Goal: Information Seeking & Learning: Learn about a topic

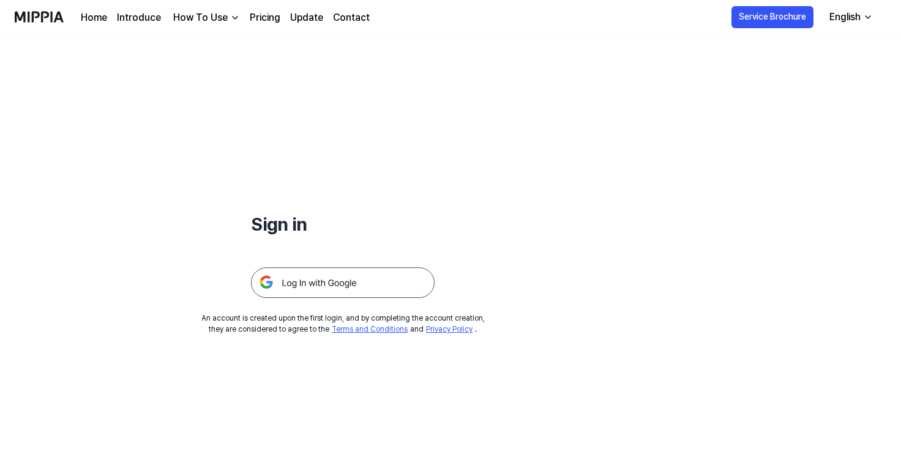
click at [329, 283] on img at bounding box center [343, 282] width 184 height 31
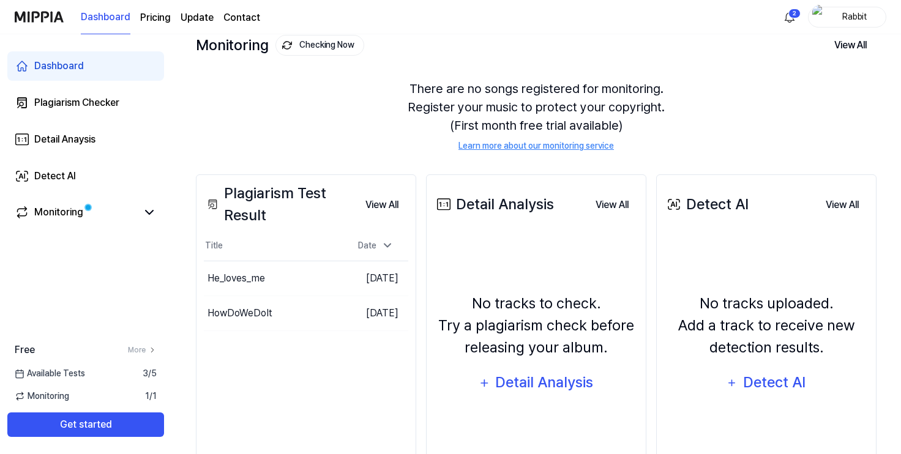
scroll to position [79, 0]
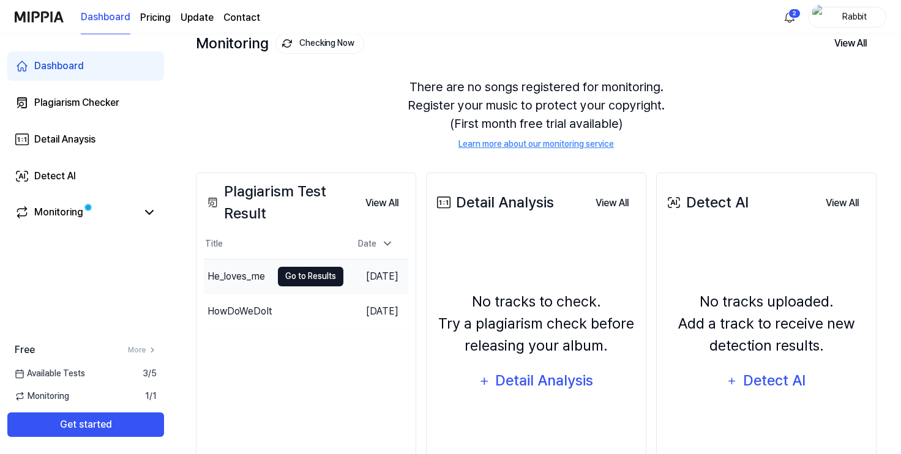
click at [285, 272] on button "Go to Results" at bounding box center [310, 277] width 65 height 20
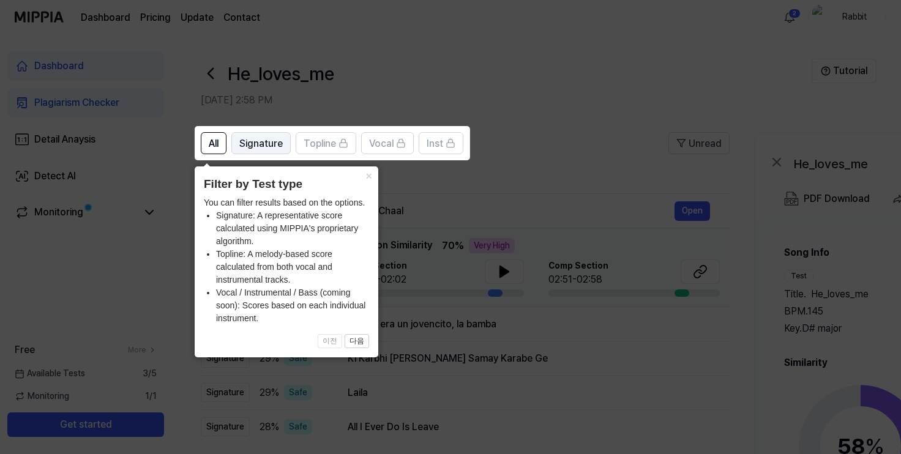
click at [269, 143] on span "Signature" at bounding box center [260, 143] width 43 height 15
click at [370, 178] on button "×" at bounding box center [369, 174] width 20 height 17
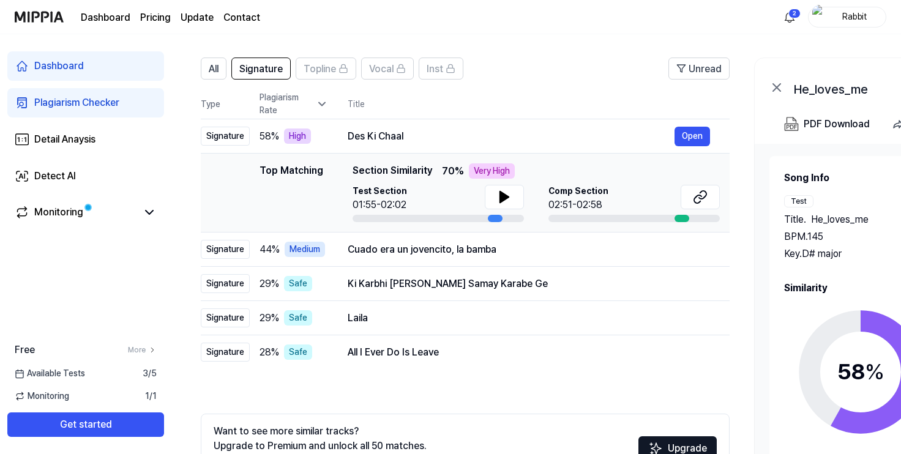
scroll to position [63, 0]
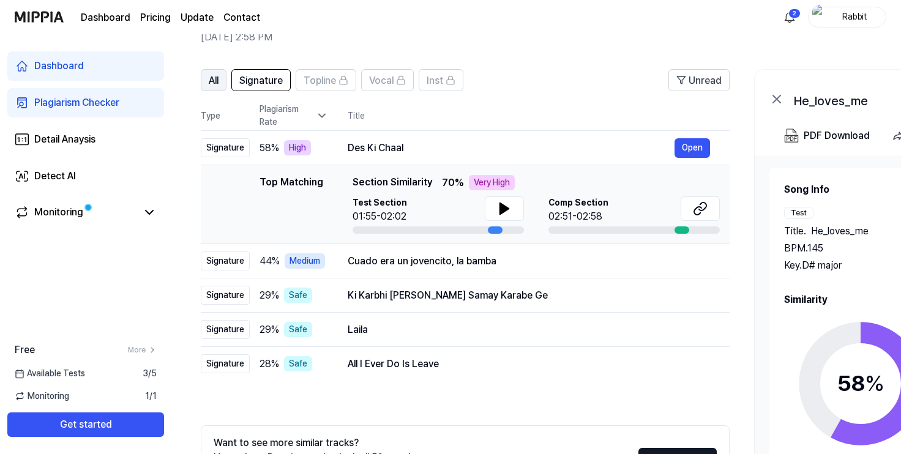
click at [218, 83] on span "All" at bounding box center [214, 80] width 10 height 15
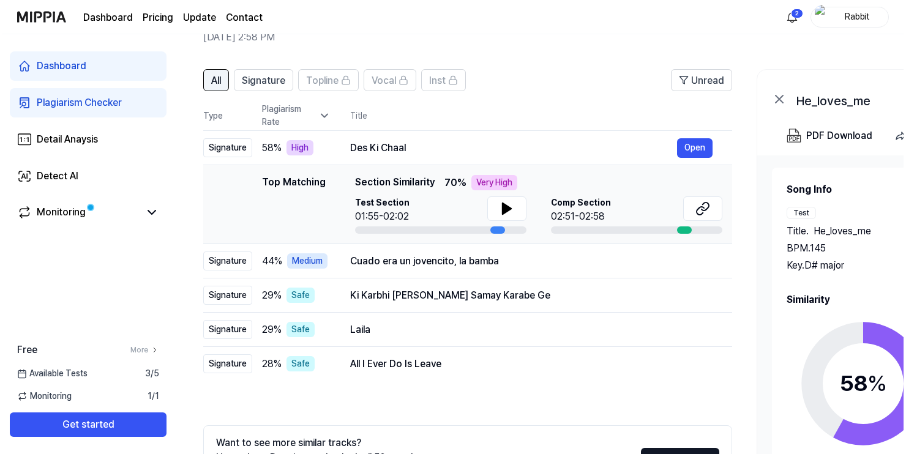
scroll to position [0, 0]
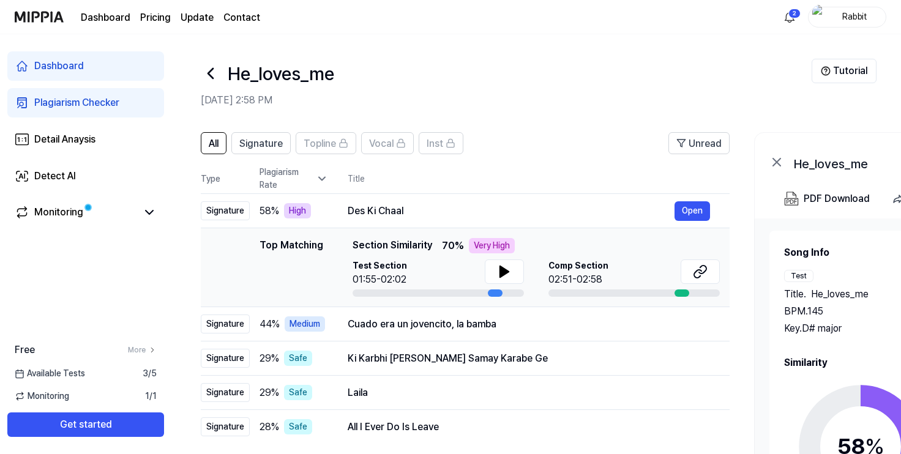
click at [212, 76] on icon at bounding box center [211, 74] width 20 height 20
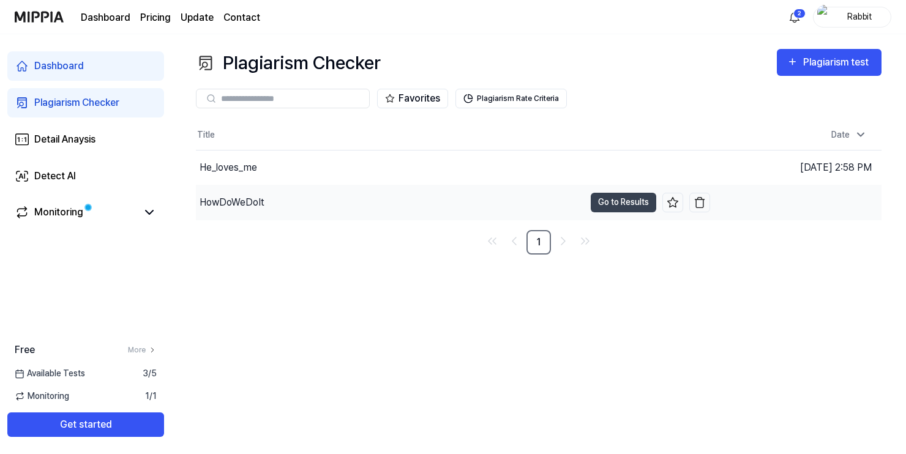
click at [236, 200] on div "HowDoWeDoIt" at bounding box center [232, 202] width 65 height 15
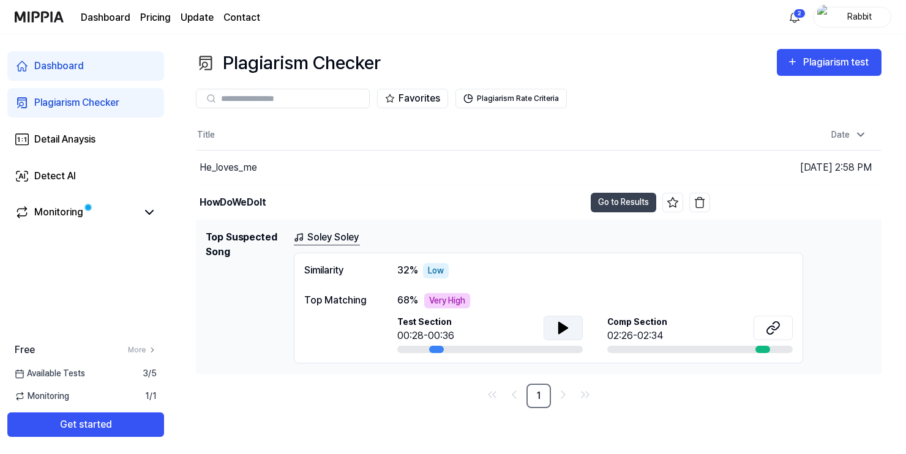
click at [559, 329] on icon at bounding box center [563, 328] width 9 height 11
click at [237, 165] on div "He_loves_me" at bounding box center [229, 167] width 58 height 15
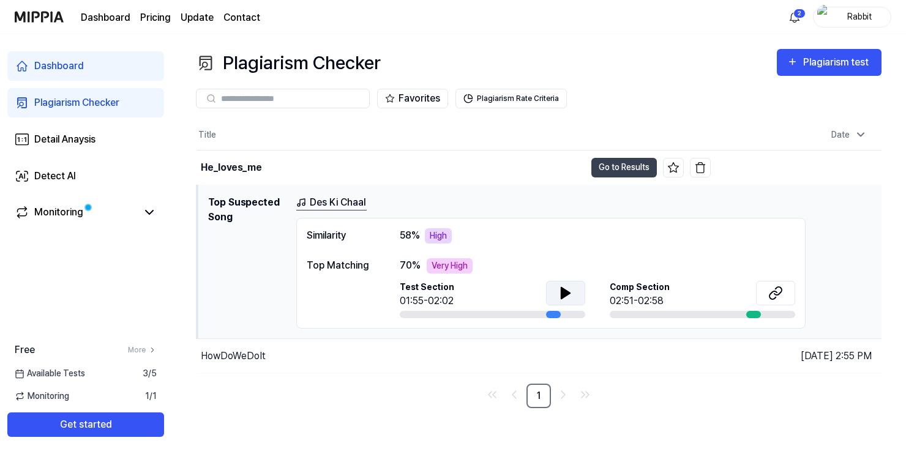
click at [561, 294] on icon at bounding box center [565, 293] width 9 height 11
click at [563, 295] on icon at bounding box center [565, 293] width 9 height 11
click at [352, 201] on link "Des Ki Chaal" at bounding box center [331, 202] width 70 height 15
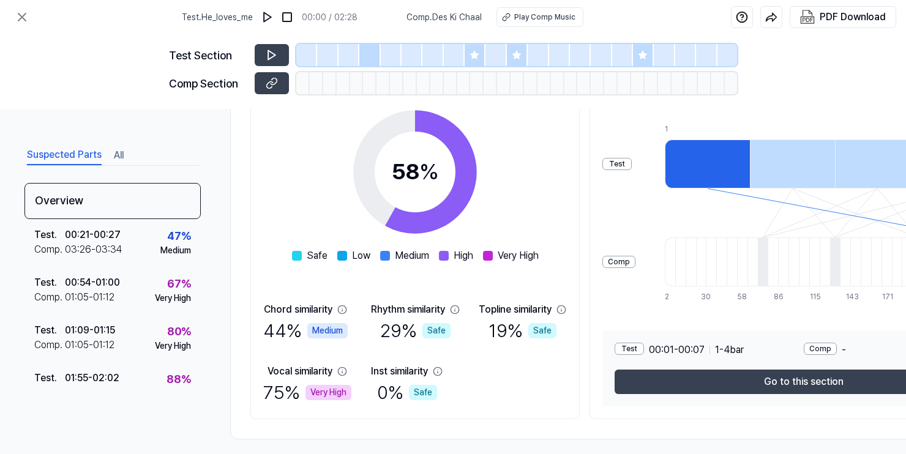
scroll to position [202, 0]
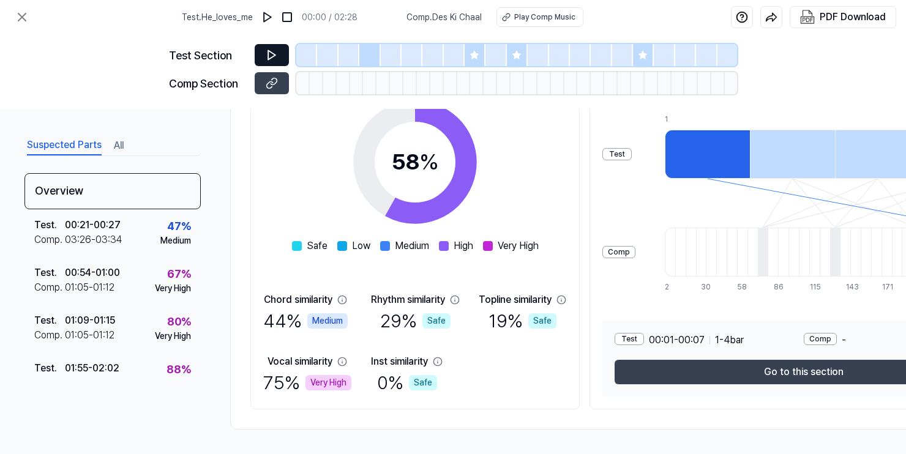
click at [278, 55] on button at bounding box center [272, 55] width 34 height 22
click at [274, 58] on icon at bounding box center [272, 55] width 12 height 12
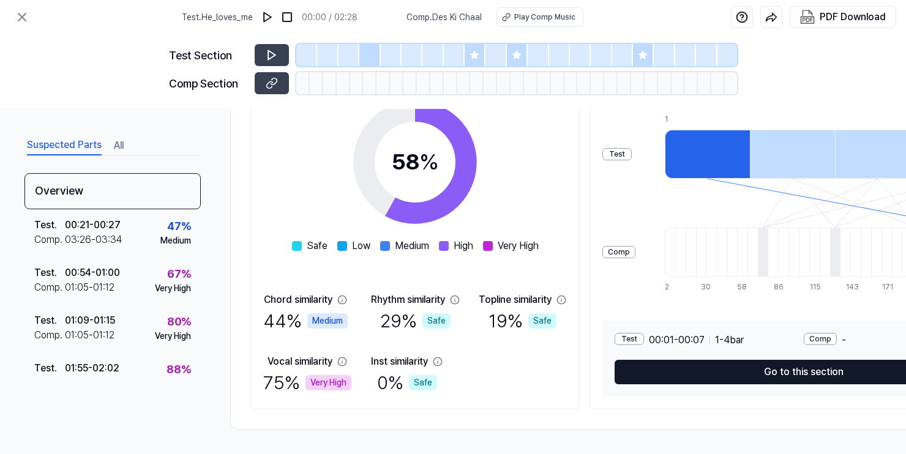
click at [758, 370] on button "Go to this section" at bounding box center [803, 372] width 378 height 24
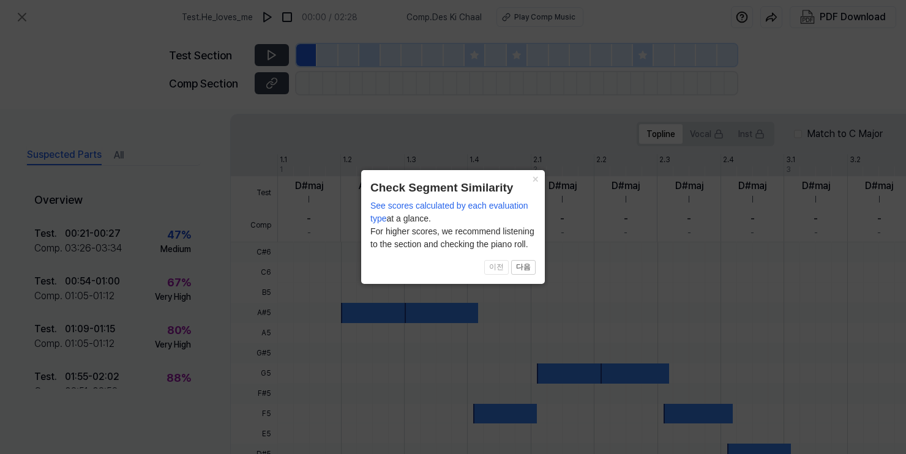
scroll to position [362, 0]
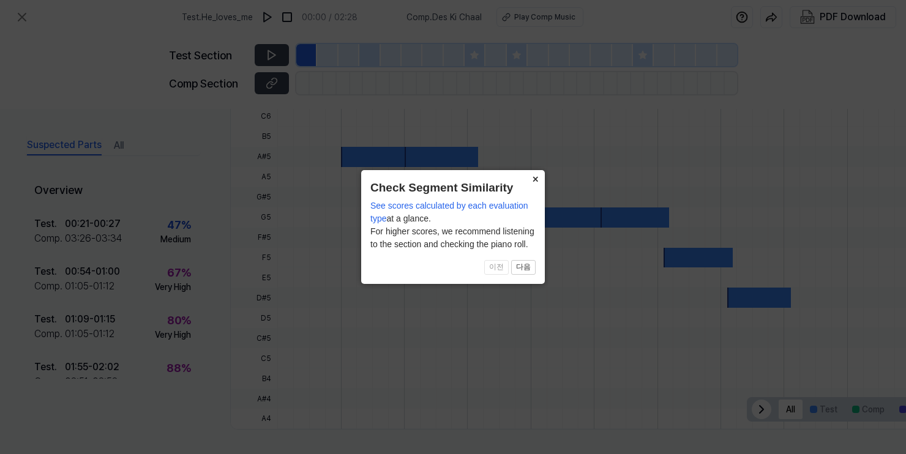
click at [533, 179] on button "×" at bounding box center [535, 178] width 20 height 17
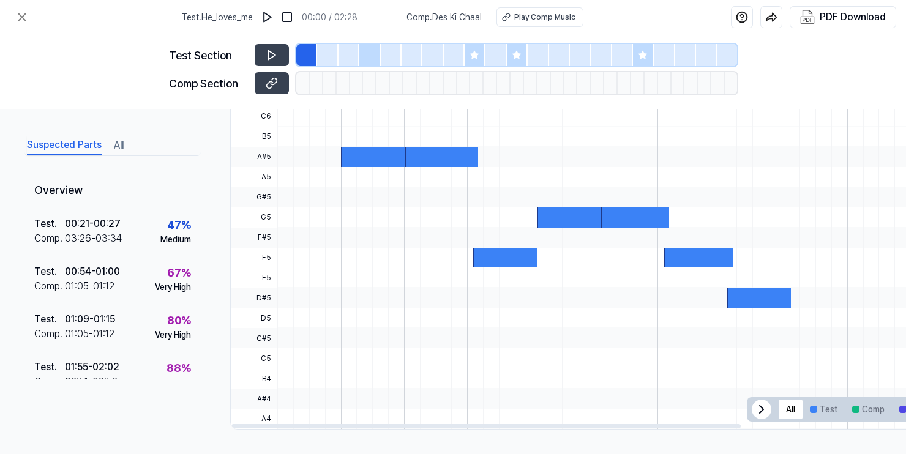
click at [763, 406] on icon at bounding box center [761, 409] width 4 height 7
click at [762, 409] on div at bounding box center [782, 419] width 1011 height 20
click at [398, 159] on div at bounding box center [374, 157] width 69 height 20
click at [270, 56] on icon at bounding box center [272, 55] width 12 height 12
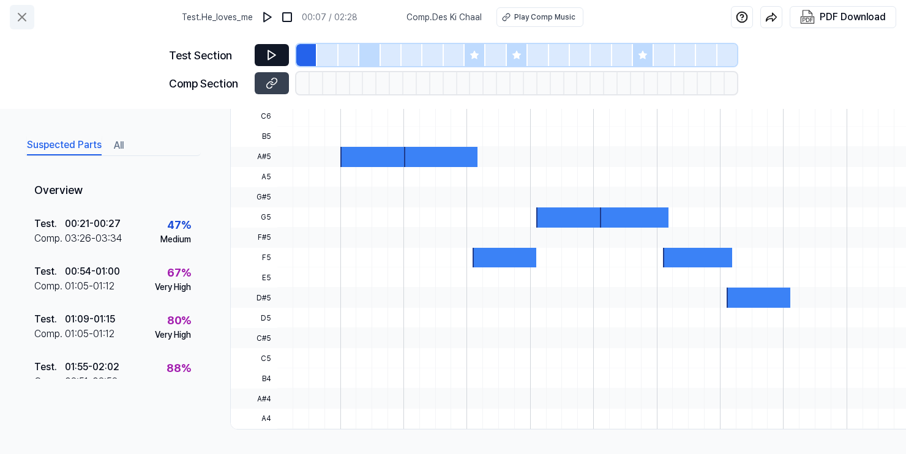
click at [21, 14] on icon at bounding box center [22, 17] width 15 height 15
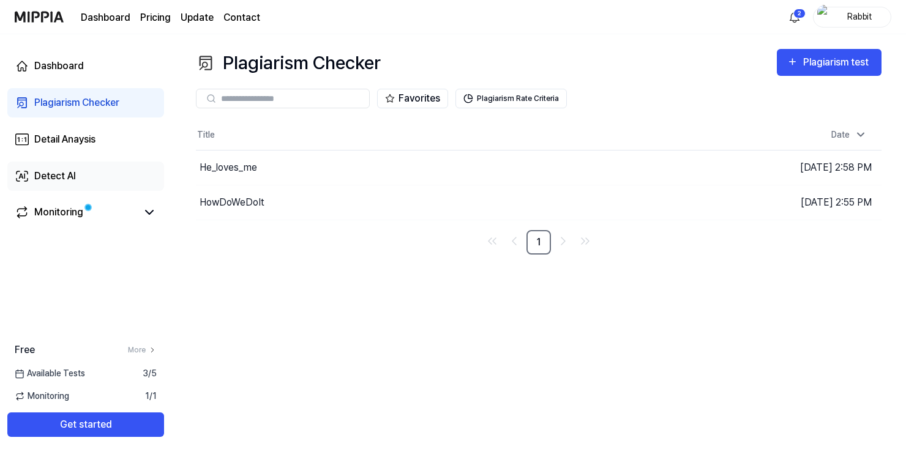
click at [67, 173] on div "Detect AI" at bounding box center [55, 176] width 42 height 15
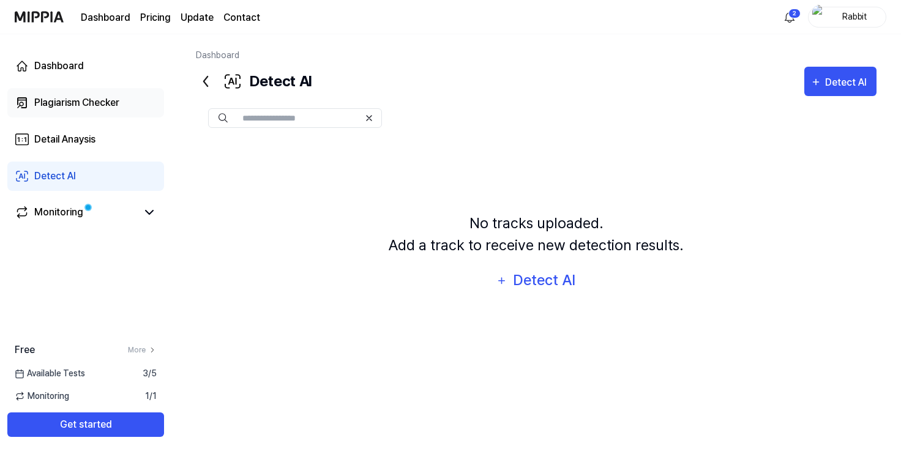
click at [100, 107] on div "Plagiarism Checker" at bounding box center [76, 102] width 85 height 15
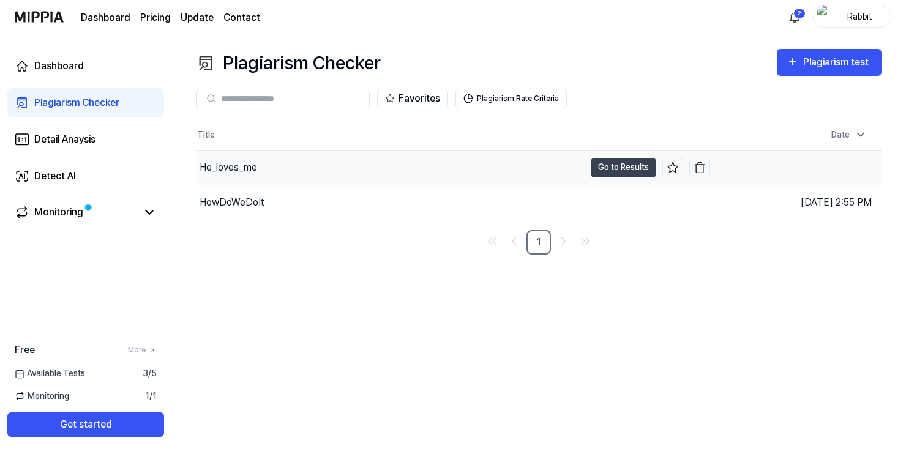
click at [236, 167] on div "He_loves_me" at bounding box center [229, 167] width 58 height 15
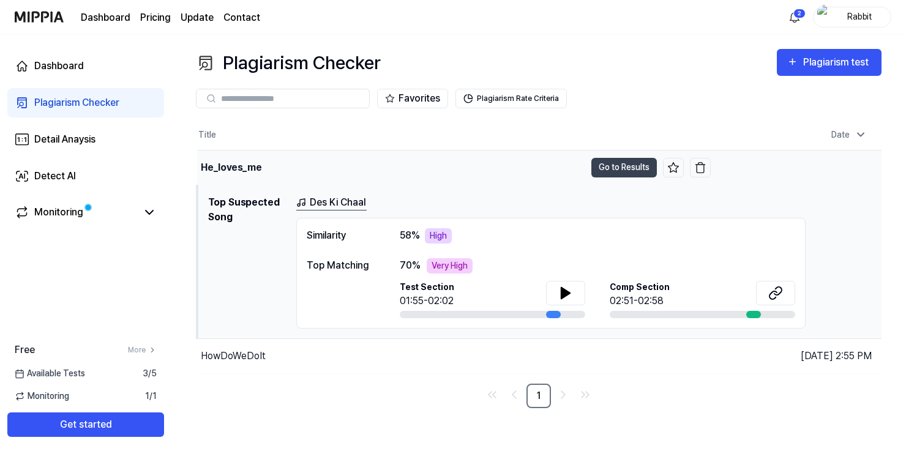
click at [236, 167] on div "He_loves_me" at bounding box center [231, 167] width 61 height 15
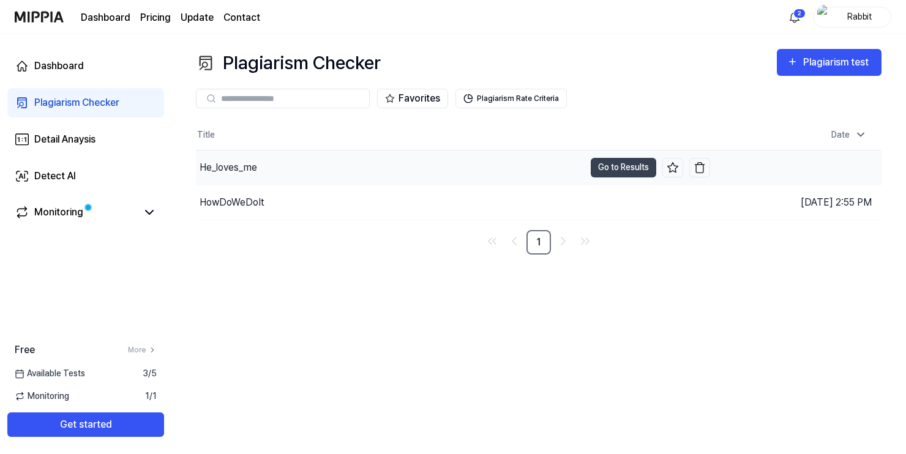
click at [236, 167] on div "He_loves_me" at bounding box center [229, 167] width 58 height 15
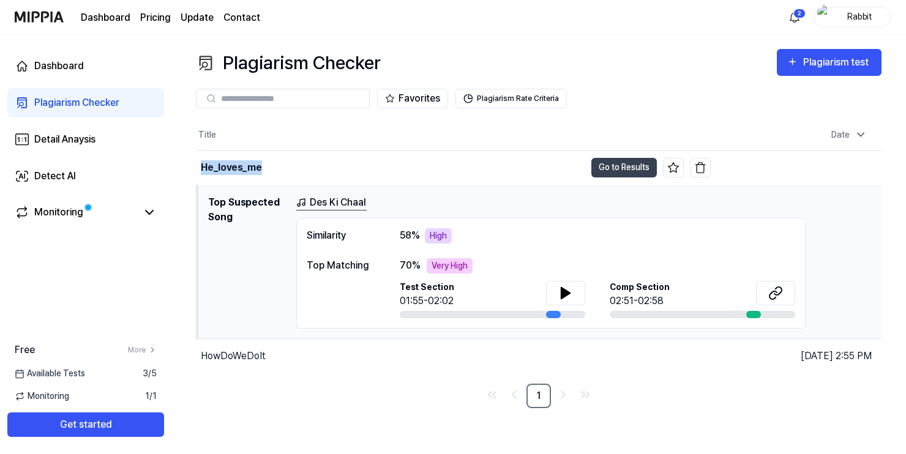
click at [329, 207] on link "Des Ki Chaal" at bounding box center [331, 202] width 70 height 15
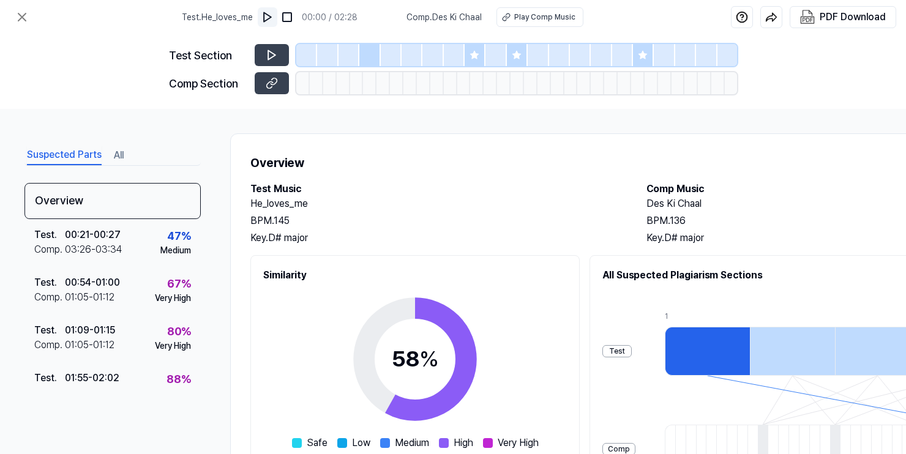
click at [269, 20] on img at bounding box center [267, 17] width 12 height 12
click at [267, 15] on img at bounding box center [268, 17] width 12 height 12
click at [519, 18] on div "Play Comp Music" at bounding box center [544, 17] width 61 height 11
